Goal: Find specific page/section: Find specific page/section

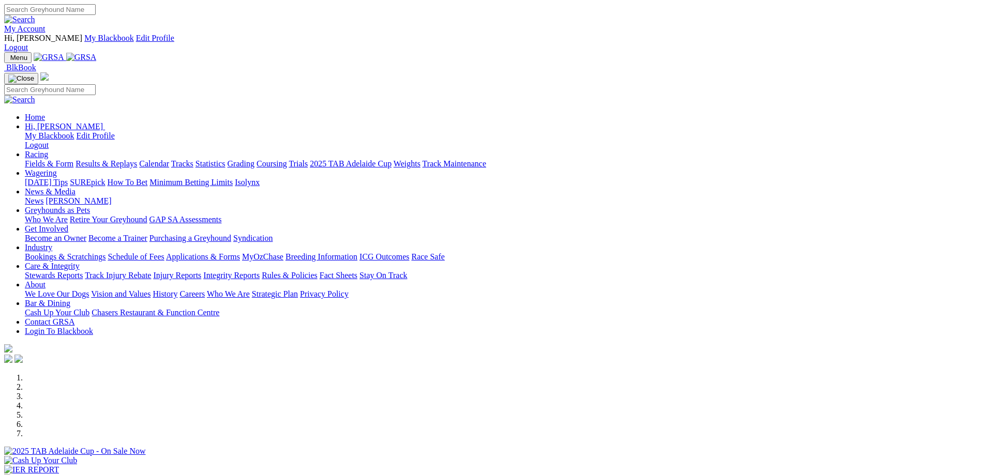
click at [46, 24] on link "My Account" at bounding box center [24, 28] width 41 height 9
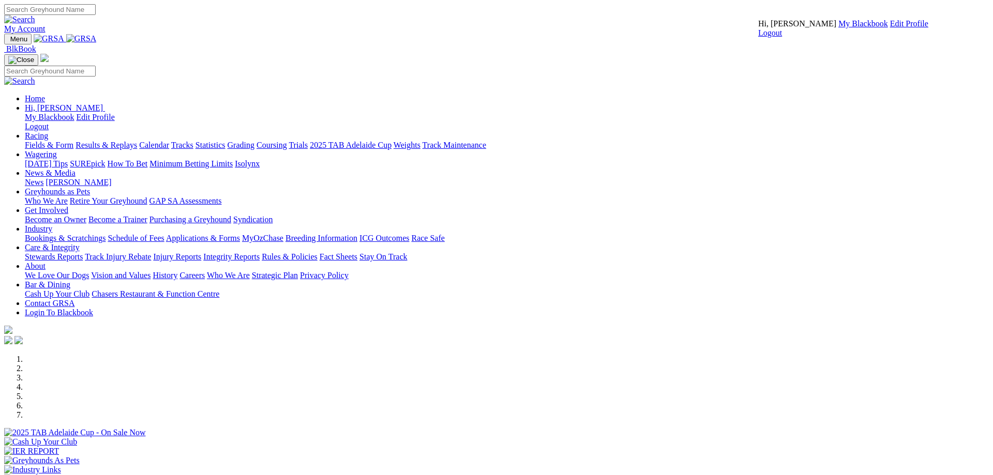
click at [839, 28] on link "My Blackbook" at bounding box center [864, 23] width 50 height 9
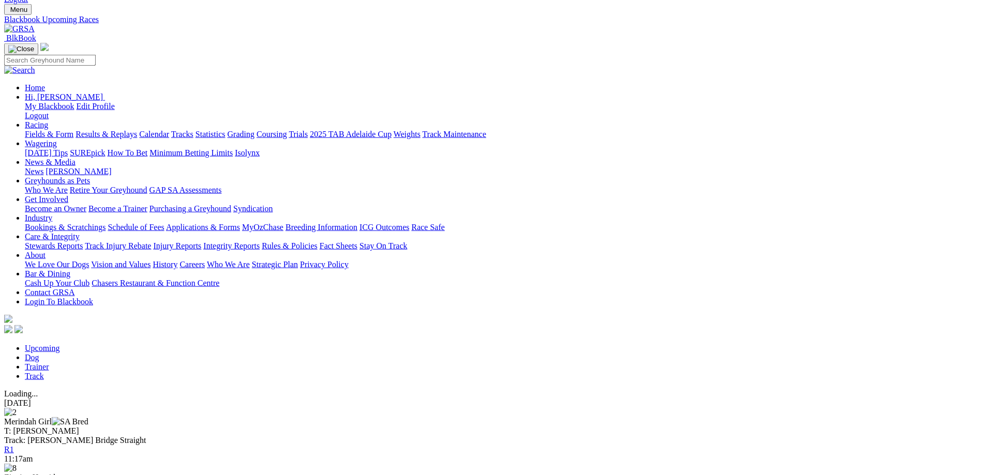
scroll to position [53, 0]
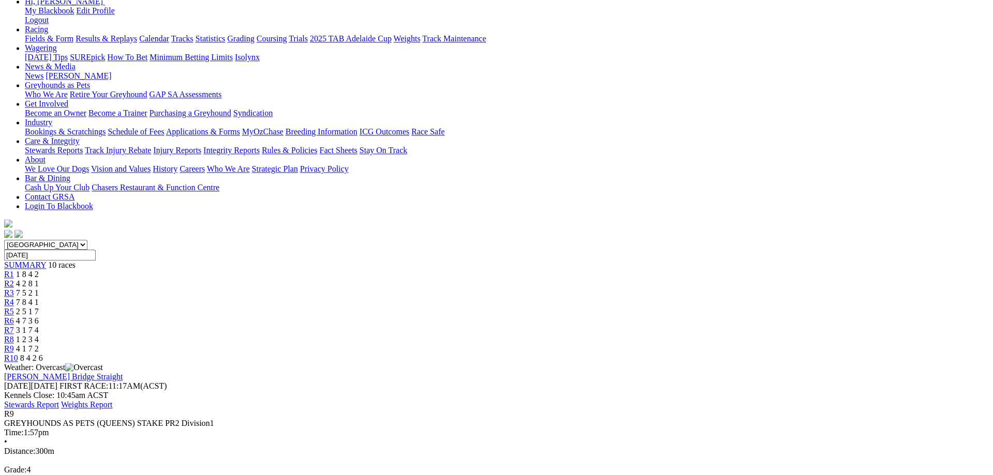
scroll to position [145, 0]
